Goal: Information Seeking & Learning: Find specific fact

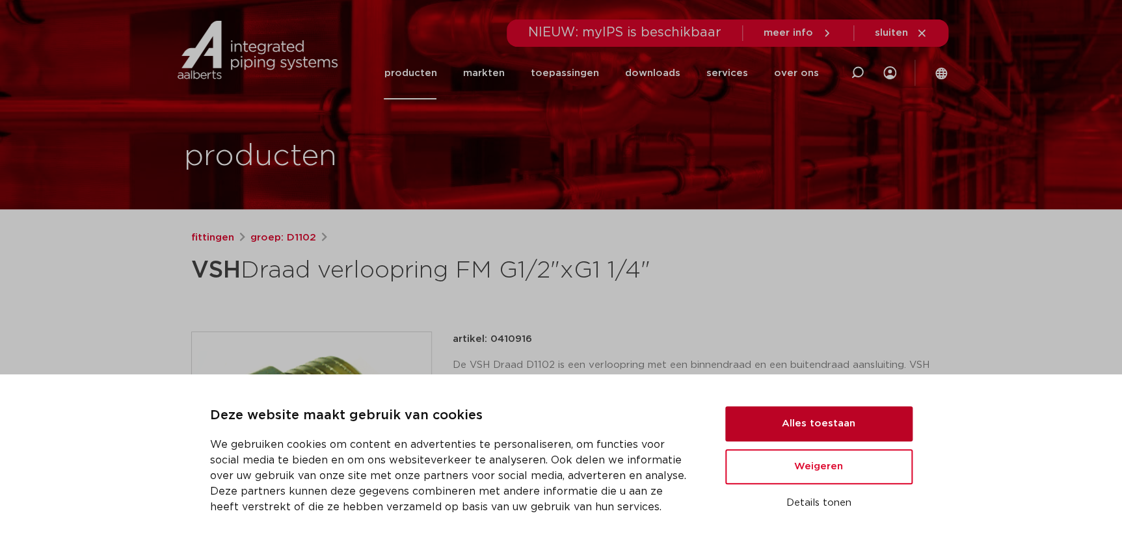
click at [786, 429] on button "Alles toestaan" at bounding box center [818, 423] width 187 height 35
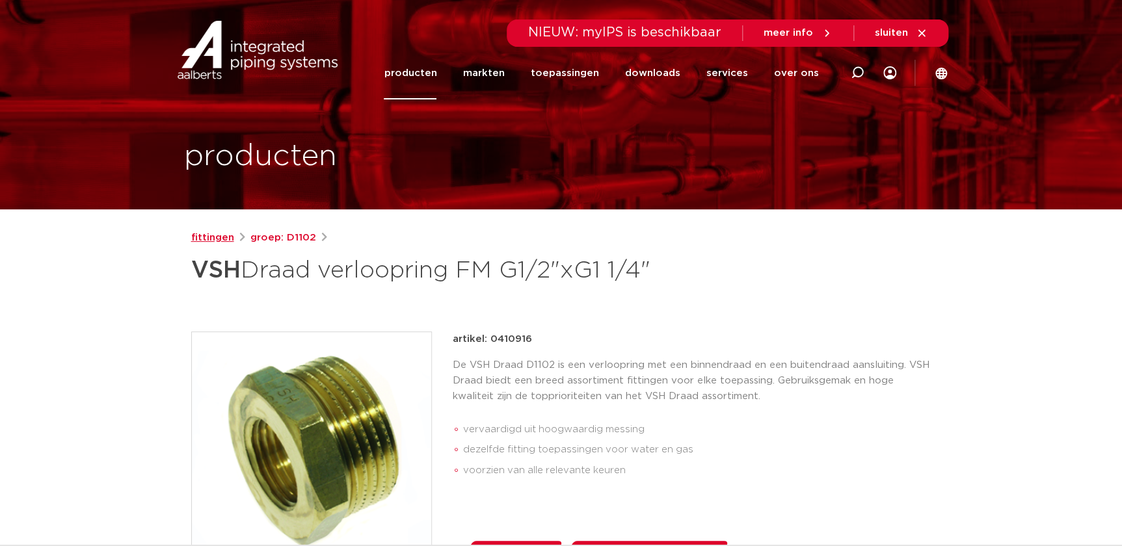
click at [203, 238] on link "fittingen" at bounding box center [212, 238] width 43 height 16
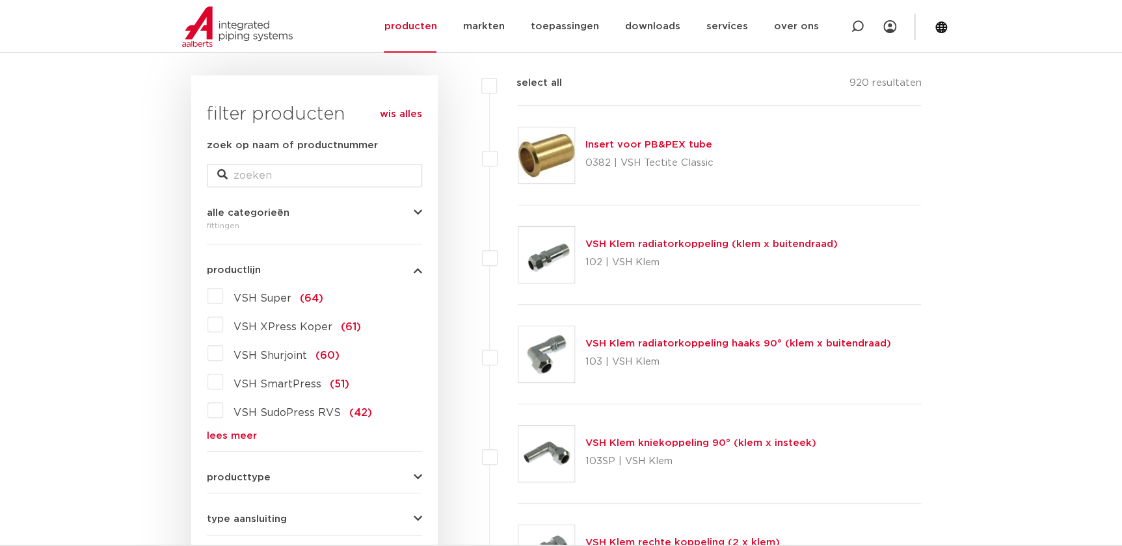
scroll to position [177, 0]
click at [249, 169] on input "zoek op naam of productnummer" at bounding box center [314, 174] width 215 height 23
type input "verloop"
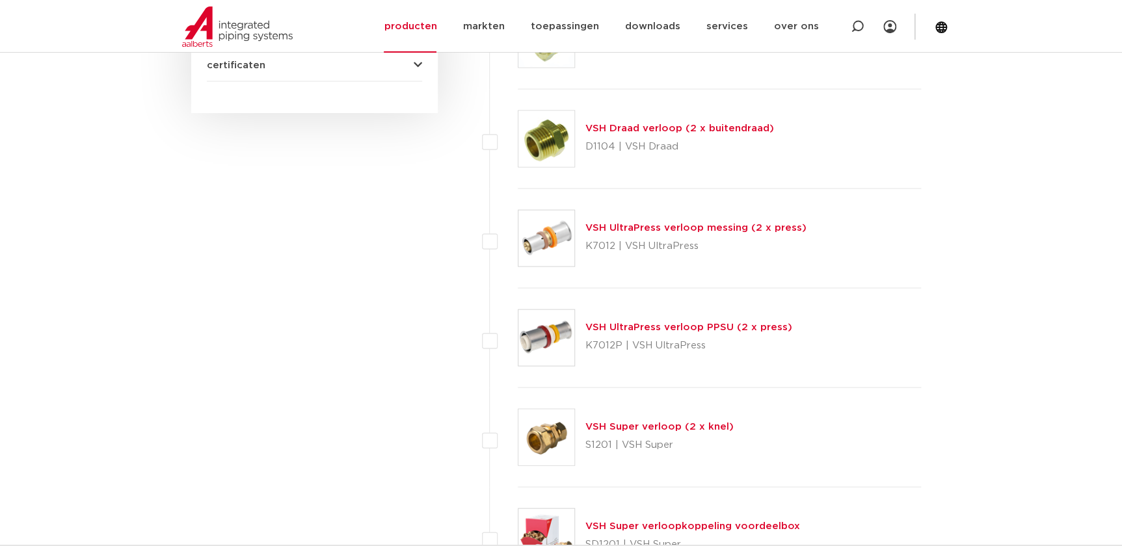
scroll to position [1004, 0]
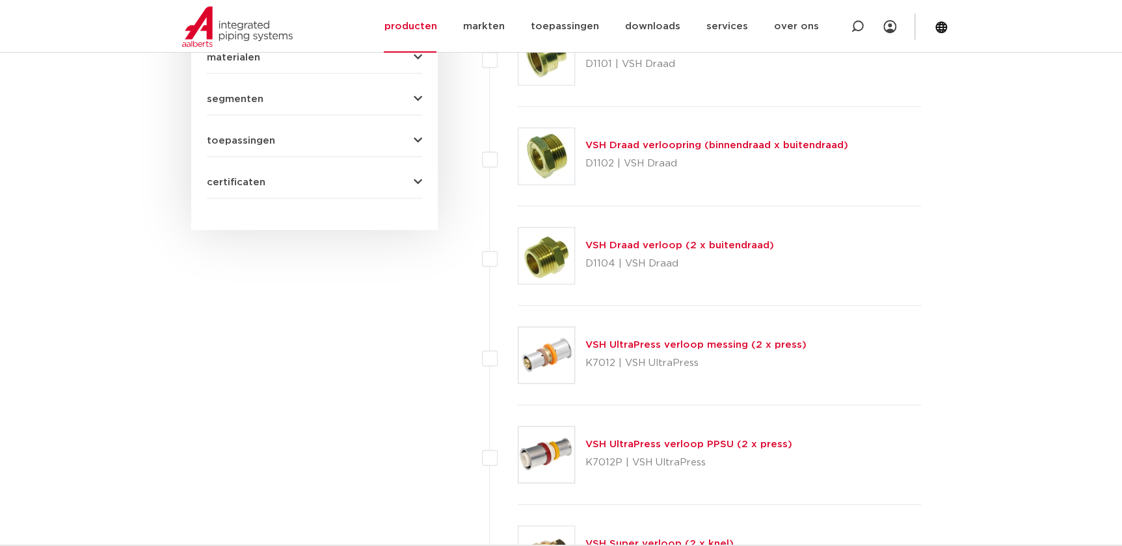
click at [617, 244] on link "VSH Draad verloop (2 x buitendraad)" at bounding box center [679, 245] width 189 height 10
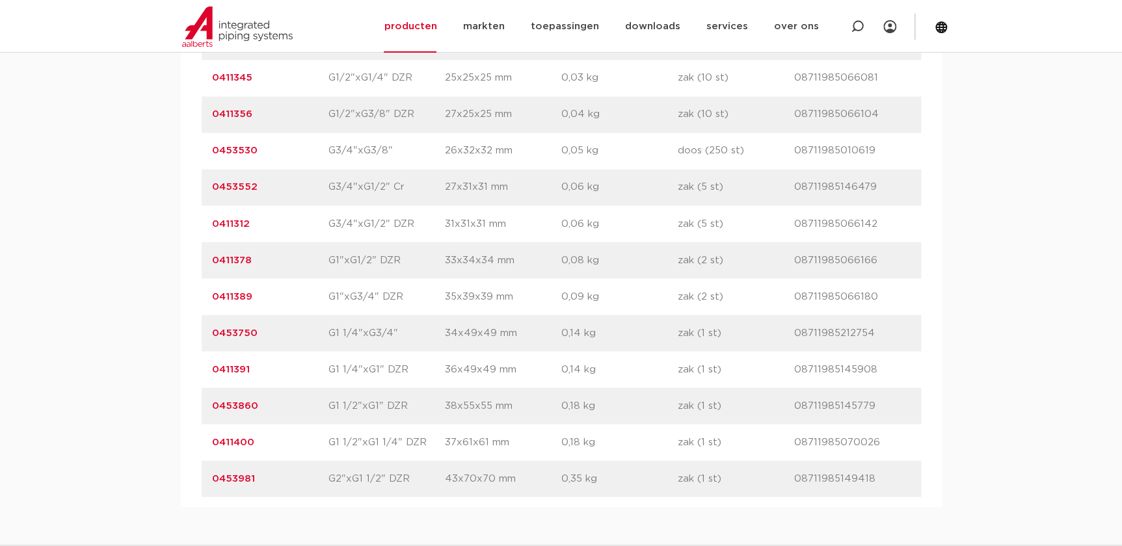
scroll to position [1123, 0]
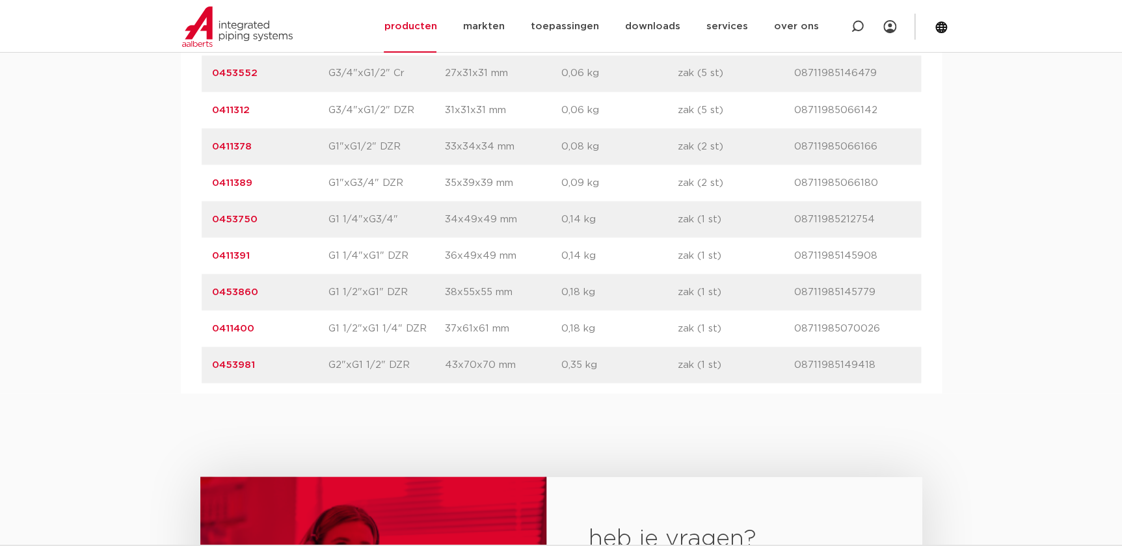
click at [224, 215] on link "0453750" at bounding box center [235, 219] width 46 height 10
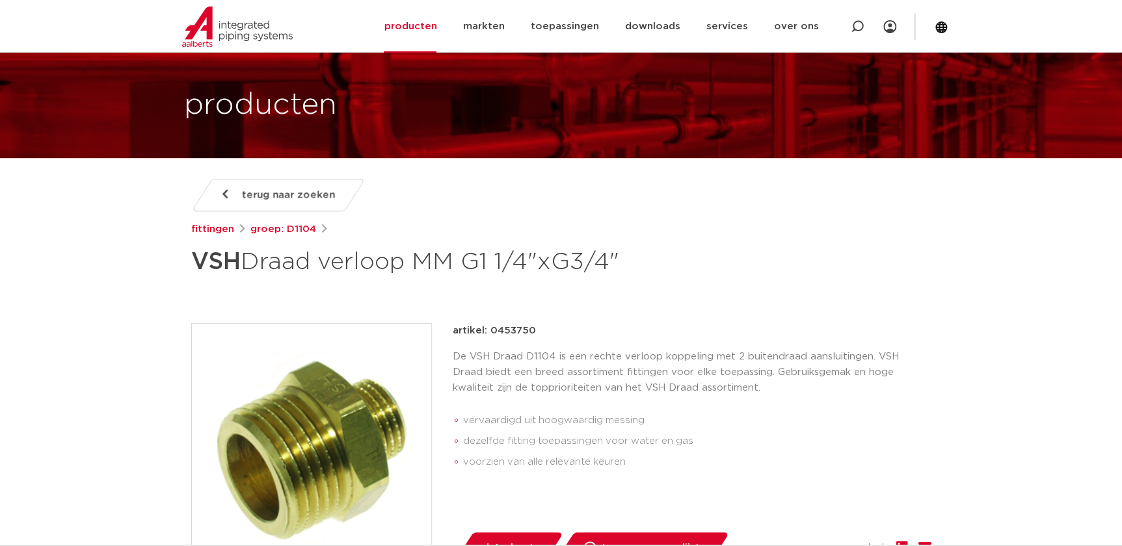
scroll to position [118, 0]
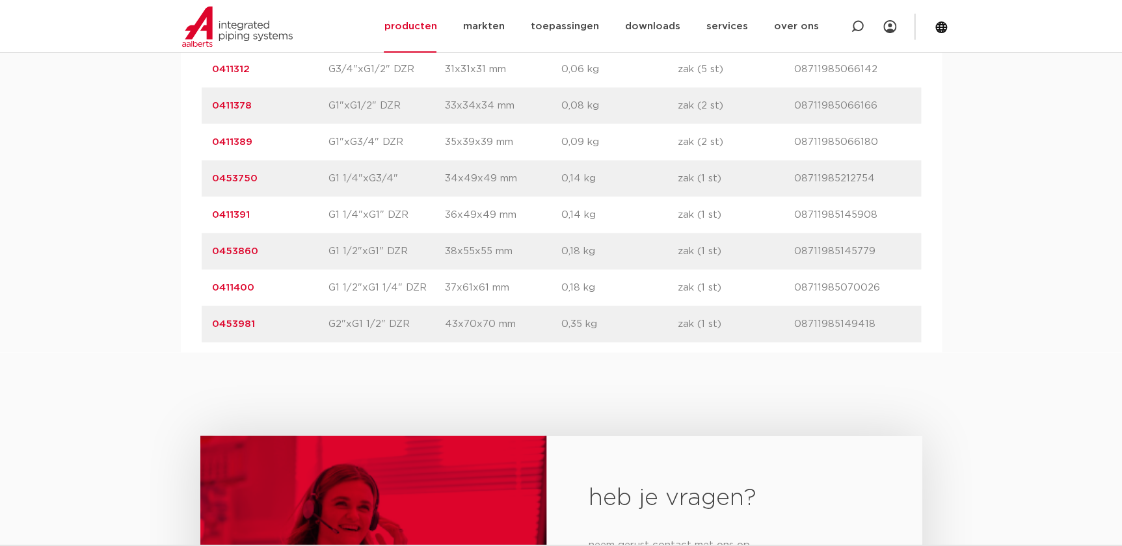
scroll to position [1182, 0]
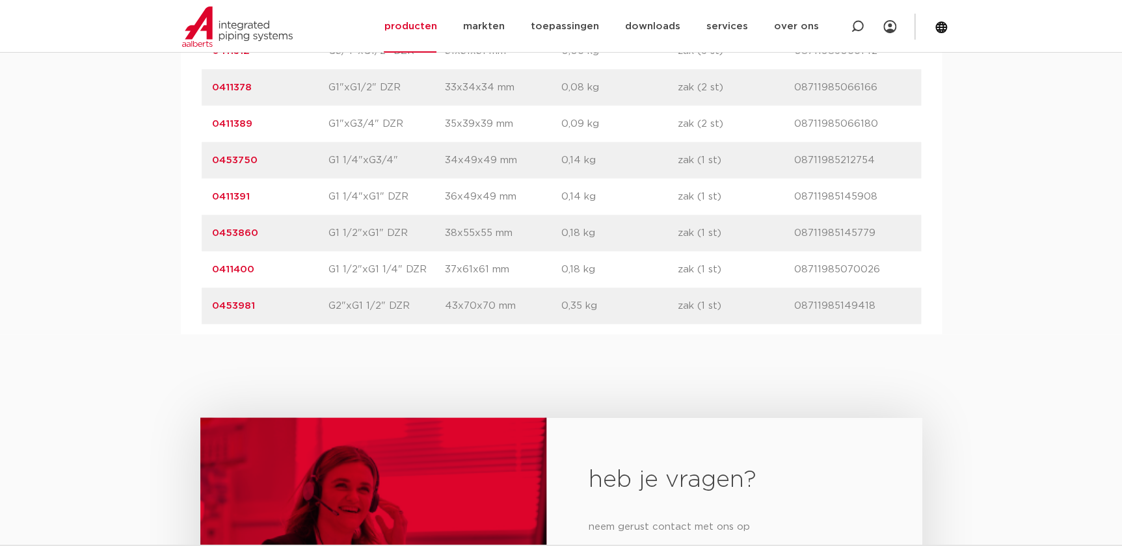
click at [220, 300] on link "0453981" at bounding box center [233, 305] width 43 height 10
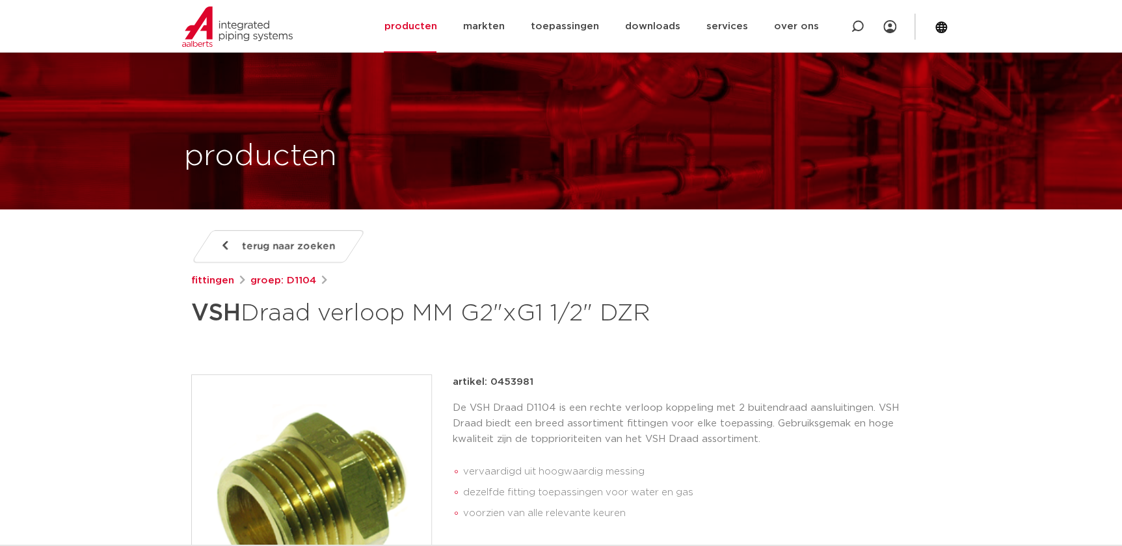
scroll to position [59, 0]
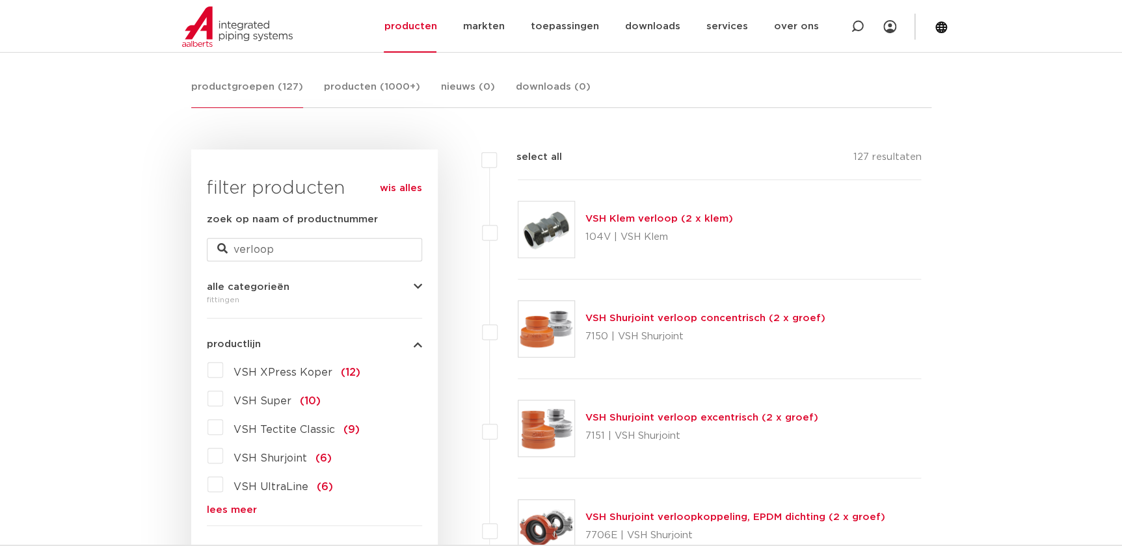
scroll to position [235, 0]
click at [301, 235] on div "zoek op naam of productnummer verloop" at bounding box center [314, 235] width 215 height 49
click at [301, 241] on input "verloop" at bounding box center [314, 248] width 215 height 23
type input "verloop 11/2"
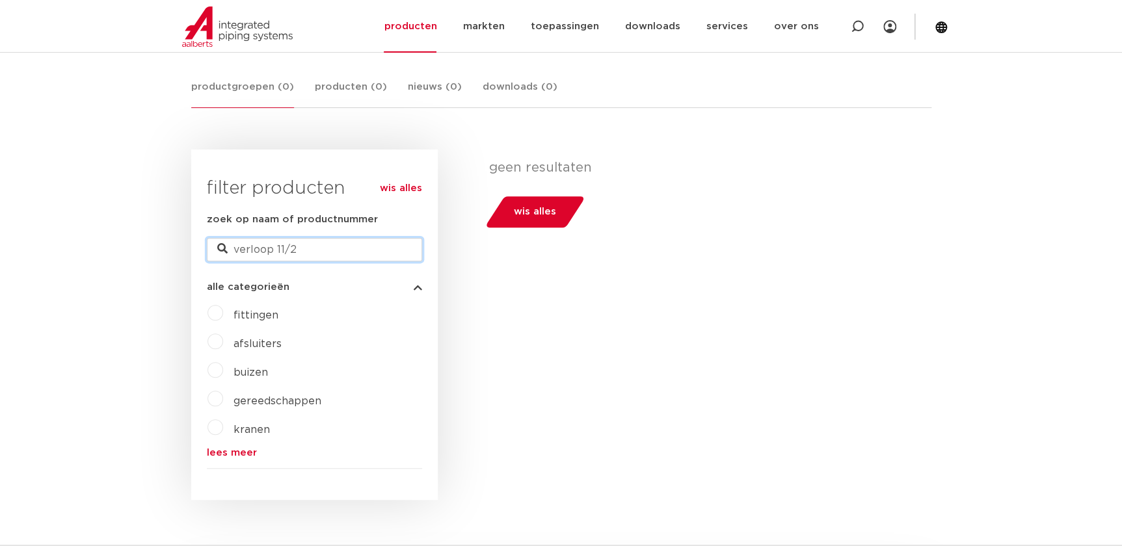
click at [347, 255] on input "verloop 11/2" at bounding box center [314, 249] width 215 height 23
type input "verloop"
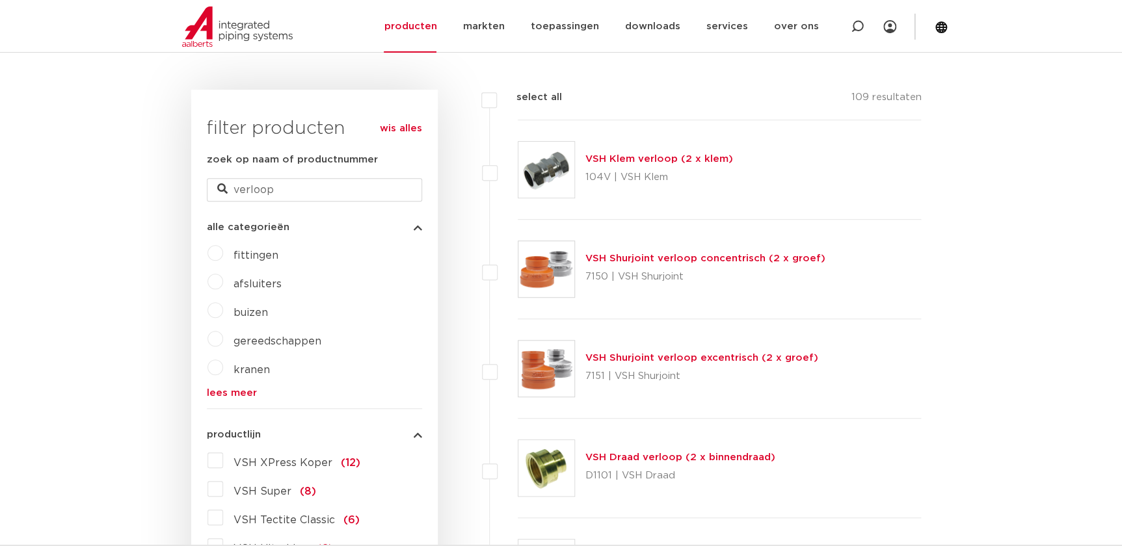
scroll to position [295, 0]
click at [304, 183] on input "verloop" at bounding box center [314, 188] width 215 height 23
type input "verloop 11/2"
